Goal: Information Seeking & Learning: Find specific fact

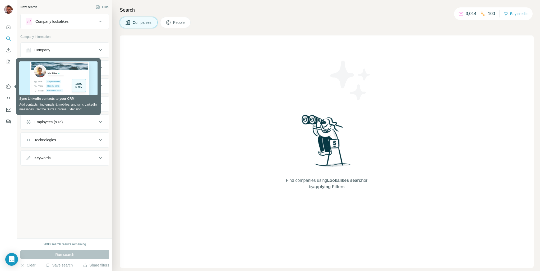
click at [130, 65] on div "Find companies using Lookalikes search or by applying Filters" at bounding box center [327, 151] width 414 height 232
click at [7, 85] on icon "Use Surfe on LinkedIn" at bounding box center [8, 86] width 5 height 5
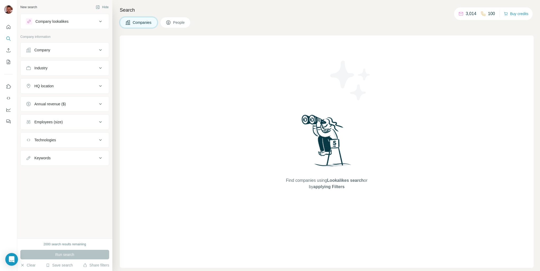
click at [72, 21] on div "Company lookalikes" at bounding box center [61, 21] width 71 height 6
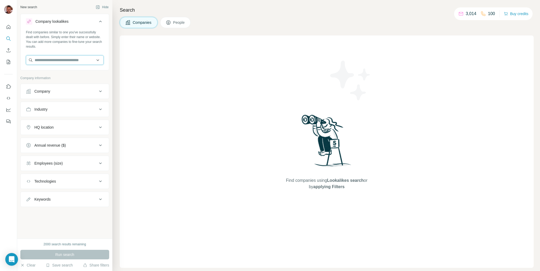
click at [52, 56] on input "text" at bounding box center [65, 60] width 78 height 10
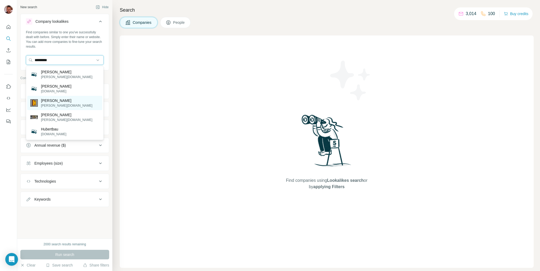
type input "*********"
click at [50, 102] on p "[PERSON_NAME]" at bounding box center [67, 100] width 52 height 5
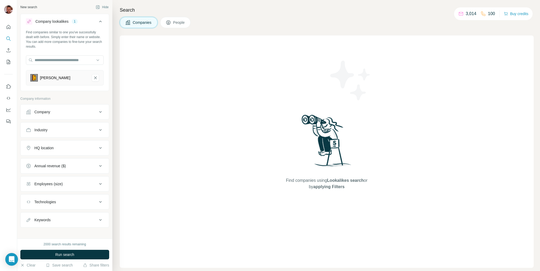
click at [65, 149] on div "HQ location" at bounding box center [61, 147] width 71 height 5
click at [43, 162] on input "text" at bounding box center [65, 161] width 78 height 10
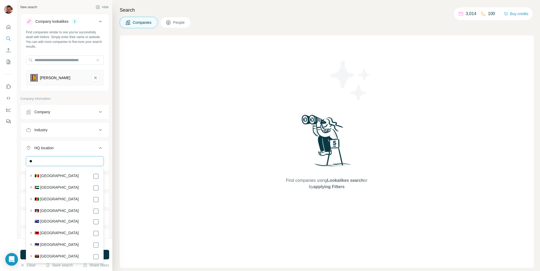
type input "*"
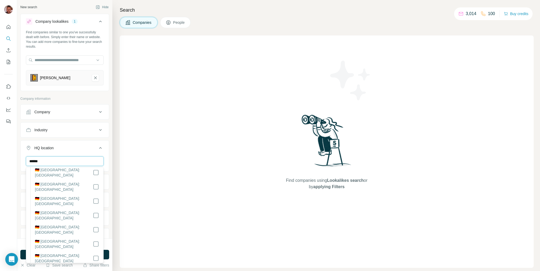
scroll to position [32, 0]
type input "******"
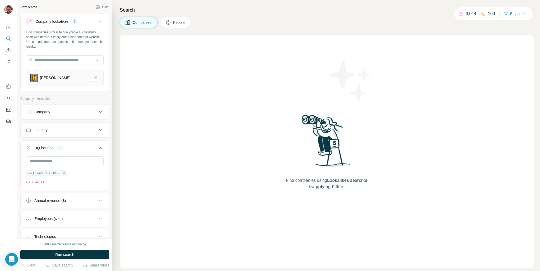
click at [111, 147] on div "New search Hide Company lookalikes 1 Find companies similar to one you've succe…" at bounding box center [64, 119] width 95 height 238
click at [68, 255] on span "Run search" at bounding box center [64, 254] width 19 height 5
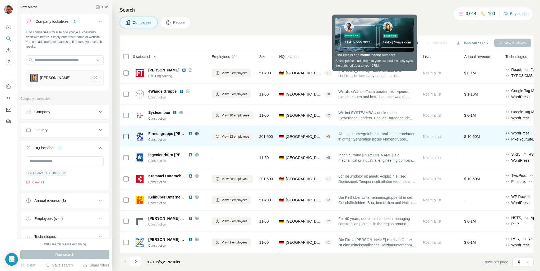
scroll to position [22, 0]
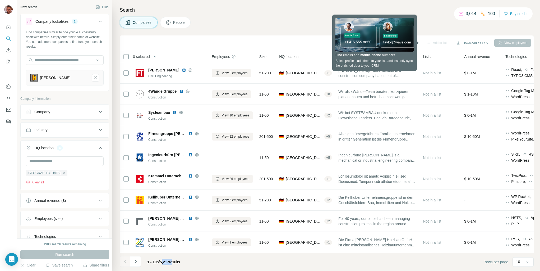
drag, startPoint x: 171, startPoint y: 262, endPoint x: 179, endPoint y: 263, distance: 8.5
click at [177, 262] on span "1 - 10 of 5,217 results" at bounding box center [163, 262] width 33 height 4
click at [168, 262] on span "5,217" at bounding box center [164, 262] width 9 height 4
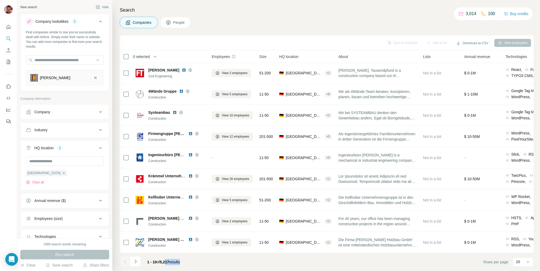
drag, startPoint x: 186, startPoint y: 263, endPoint x: 166, endPoint y: 262, distance: 19.8
click at [166, 262] on div "1 - 10 of 5,217 results" at bounding box center [163, 262] width 41 height 12
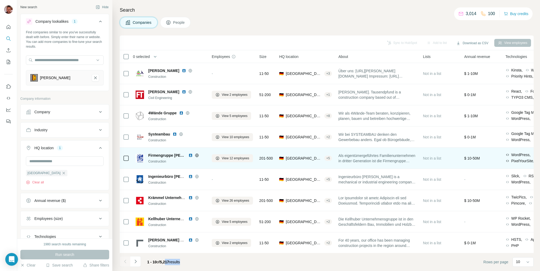
scroll to position [0, 0]
click at [232, 156] on span "View 12 employees" at bounding box center [236, 158] width 28 height 5
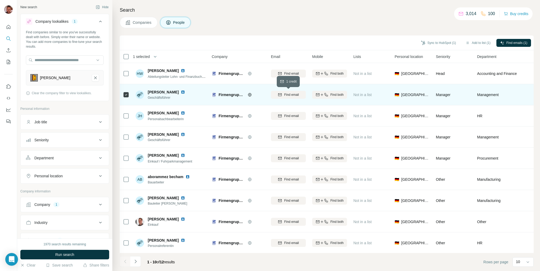
click at [285, 94] on span "Find email" at bounding box center [291, 94] width 15 height 5
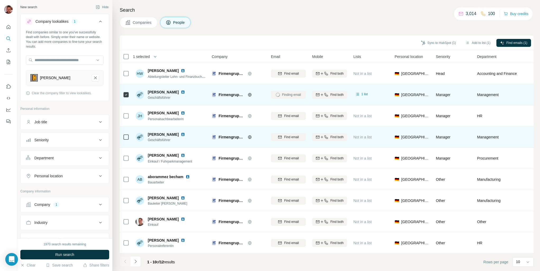
click at [123, 139] on icon at bounding box center [126, 137] width 6 height 6
click at [291, 134] on button "Find email" at bounding box center [288, 137] width 35 height 8
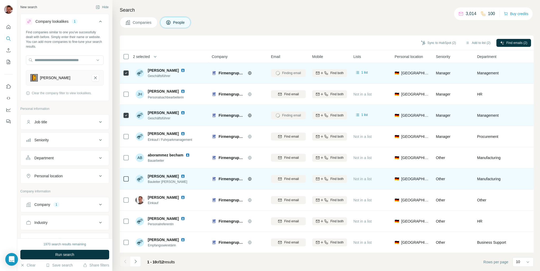
scroll to position [22, 0]
click at [275, 176] on div "Find email" at bounding box center [288, 178] width 35 height 5
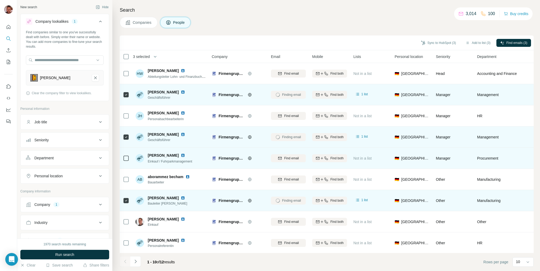
scroll to position [0, 0]
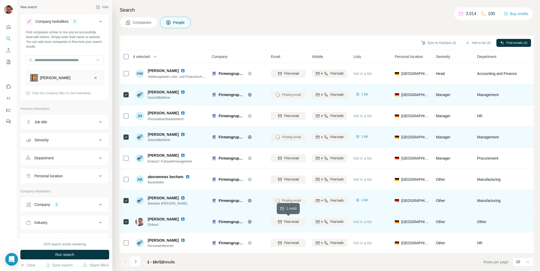
click at [289, 223] on span "Find email" at bounding box center [291, 221] width 15 height 5
click at [10, 112] on icon "Dashboard" at bounding box center [8, 110] width 4 height 4
